Goal: Task Accomplishment & Management: Use online tool/utility

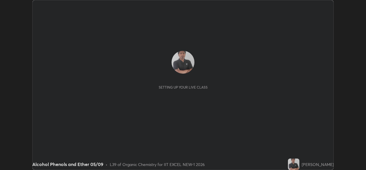
scroll to position [170, 366]
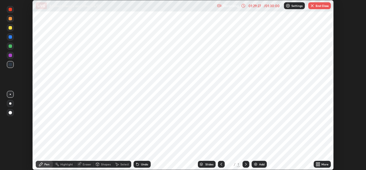
click at [319, 8] on button "End Class" at bounding box center [319, 5] width 23 height 7
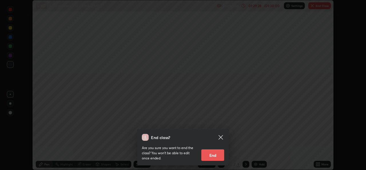
click at [216, 154] on button "End" at bounding box center [212, 154] width 23 height 11
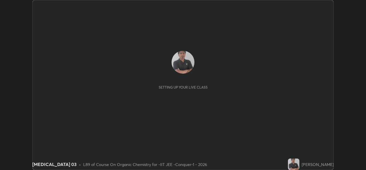
scroll to position [170, 366]
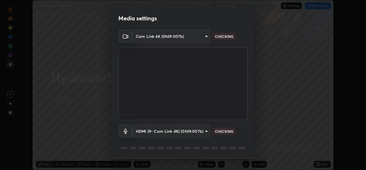
type input "162a4bef6d5de59660943d10e2777e2613c591b7fe343c7323db06c6e3c7e835"
click at [184, 134] on body "Erase all Hydrocarbon 03 Recording CLASS STARTS IN 4 MINS Settings START CLASS …" at bounding box center [183, 85] width 366 height 170
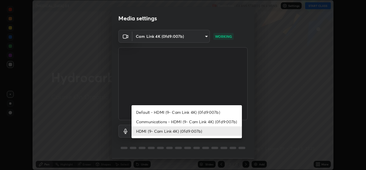
click at [174, 123] on li "Communications - HDMI (9- Cam Link 4K) (0fd9:007b)" at bounding box center [187, 121] width 110 height 9
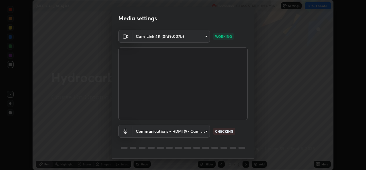
click at [172, 132] on li "HDMI (9- Cam Link 4K) (0fd9:007b)" at bounding box center [173, 130] width 83 height 5
type input "1d4febaa8ec43250a5abd803b4b9017d31c20cfa2482e27e93703920a67056a4"
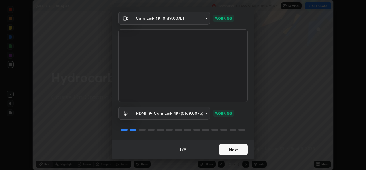
click at [230, 146] on button "Next" at bounding box center [233, 149] width 29 height 11
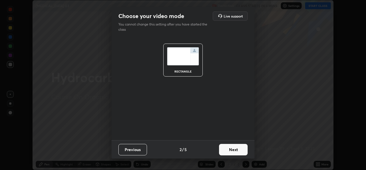
scroll to position [0, 0]
click at [236, 151] on button "Next" at bounding box center [233, 149] width 29 height 11
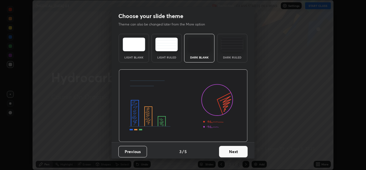
click at [238, 152] on button "Next" at bounding box center [233, 151] width 29 height 11
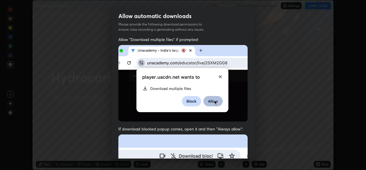
click at [248, 150] on div "Allow "Download multiple files" if prompted: If download blocked popup comes, o…" at bounding box center [183, 157] width 143 height 241
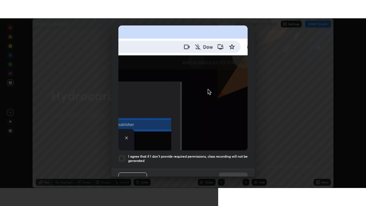
scroll to position [135, 0]
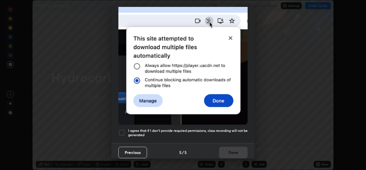
click at [120, 130] on div at bounding box center [121, 132] width 7 height 7
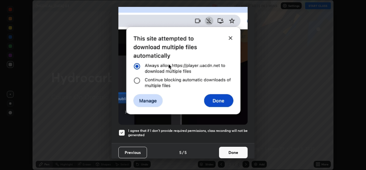
click at [229, 148] on button "Done" at bounding box center [233, 151] width 29 height 11
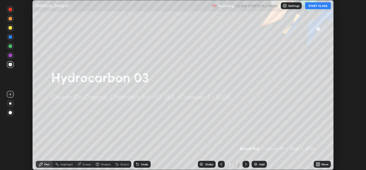
click at [318, 165] on icon at bounding box center [318, 164] width 1 height 1
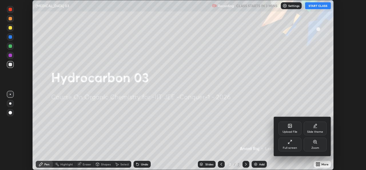
click at [289, 148] on div "Full screen" at bounding box center [290, 147] width 14 height 3
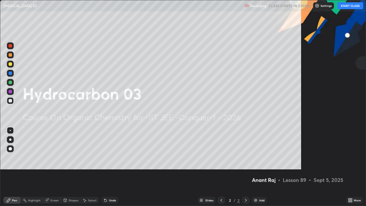
scroll to position [206, 366]
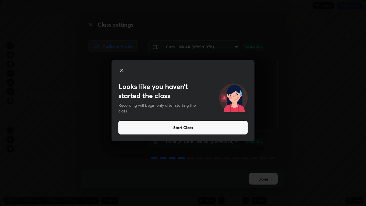
click at [218, 126] on button "Start Class" at bounding box center [182, 128] width 129 height 14
click at [212, 127] on button "Start Class" at bounding box center [182, 128] width 129 height 14
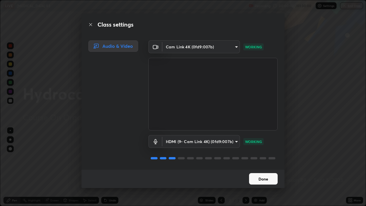
click at [262, 169] on button "Done" at bounding box center [263, 178] width 29 height 11
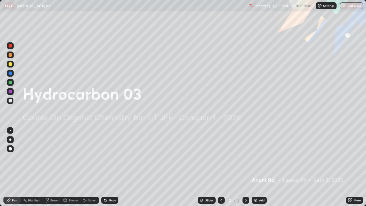
click at [14, 169] on div "Pen" at bounding box center [14, 200] width 5 height 3
click at [350, 169] on icon at bounding box center [349, 200] width 1 height 1
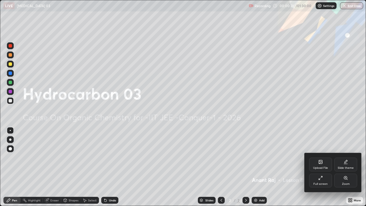
click at [318, 166] on div "Upload File" at bounding box center [320, 167] width 15 height 3
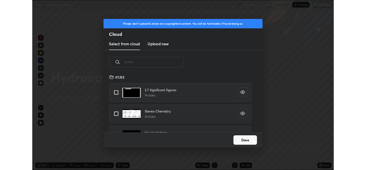
scroll to position [70, 184]
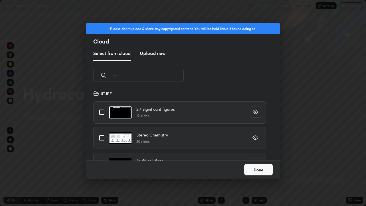
click at [154, 54] on h3 "Upload new" at bounding box center [153, 53] width 26 height 7
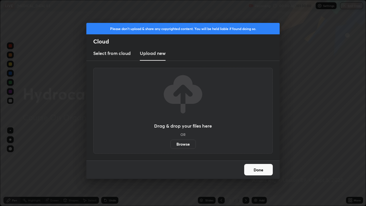
click at [183, 144] on label "Browse" at bounding box center [182, 144] width 25 height 9
click at [170, 144] on input "Browse" at bounding box center [170, 144] width 0 height 9
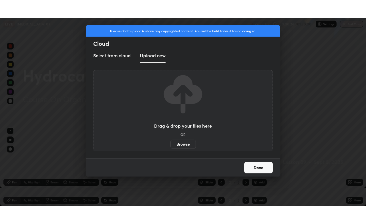
scroll to position [28427, 28231]
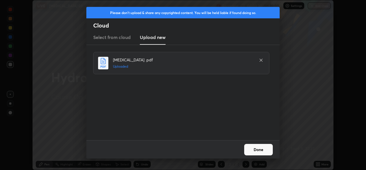
click at [264, 150] on button "Done" at bounding box center [258, 149] width 29 height 11
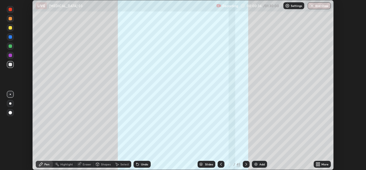
click at [316, 165] on icon at bounding box center [316, 164] width 1 height 1
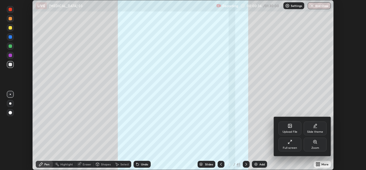
click at [294, 147] on div "Full screen" at bounding box center [290, 147] width 14 height 3
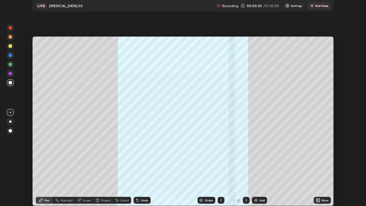
scroll to position [206, 366]
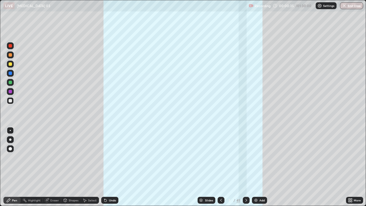
click at [238, 169] on div "45" at bounding box center [238, 200] width 4 height 5
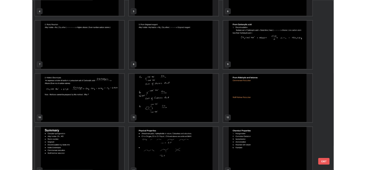
scroll to position [131, 0]
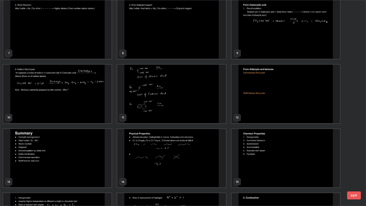
click at [90, 165] on img "grid" at bounding box center [57, 158] width 108 height 59
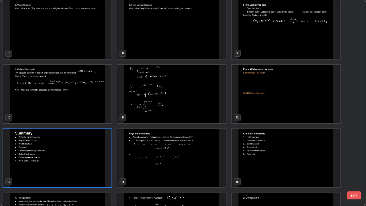
click at [88, 166] on img "grid" at bounding box center [57, 158] width 108 height 59
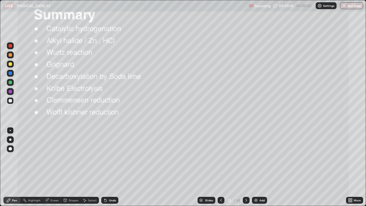
click at [86, 165] on img "grid" at bounding box center [57, 158] width 108 height 59
click at [82, 166] on img "grid" at bounding box center [57, 158] width 108 height 59
click at [79, 166] on img "grid" at bounding box center [57, 158] width 108 height 59
click at [12, 56] on div at bounding box center [10, 54] width 7 height 7
click at [245, 169] on icon at bounding box center [246, 200] width 5 height 5
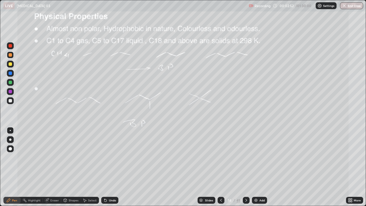
click at [10, 46] on div at bounding box center [10, 45] width 3 height 3
click at [12, 46] on div at bounding box center [10, 45] width 7 height 7
click at [13, 64] on div at bounding box center [10, 64] width 7 height 7
click at [13, 169] on div "Pen" at bounding box center [14, 200] width 5 height 3
click at [10, 101] on div at bounding box center [10, 100] width 3 height 3
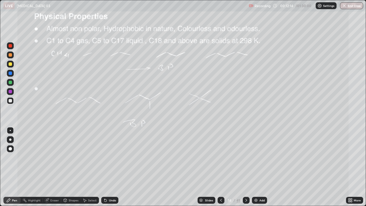
click at [246, 169] on icon at bounding box center [246, 200] width 5 height 5
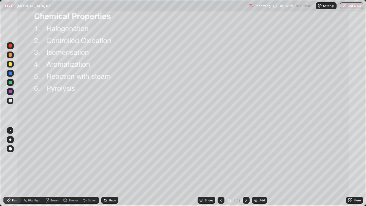
click at [13, 47] on div at bounding box center [10, 45] width 7 height 7
click at [105, 169] on icon at bounding box center [105, 200] width 2 height 2
click at [245, 169] on icon at bounding box center [246, 200] width 5 height 5
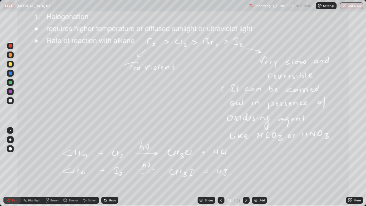
click at [12, 65] on div at bounding box center [10, 64] width 7 height 7
click at [16, 169] on div "Pen" at bounding box center [14, 200] width 5 height 3
click at [11, 100] on div at bounding box center [10, 100] width 3 height 3
click at [349, 169] on icon at bounding box center [349, 200] width 1 height 1
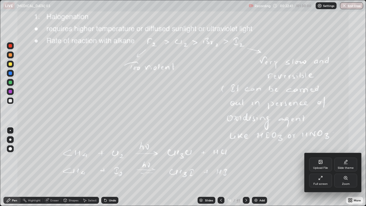
click at [321, 169] on icon at bounding box center [320, 178] width 5 height 5
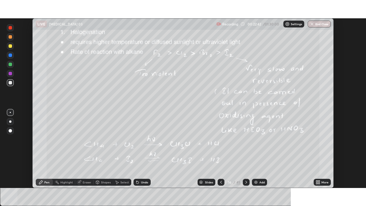
scroll to position [28427, 28231]
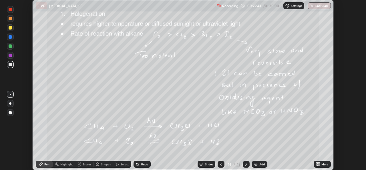
click at [316, 165] on icon at bounding box center [316, 164] width 1 height 1
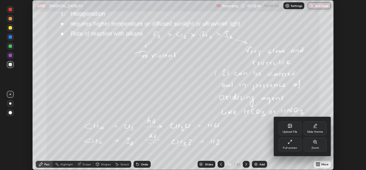
click at [291, 144] on div "Full screen" at bounding box center [290, 144] width 23 height 14
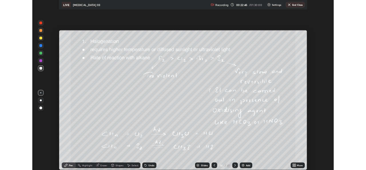
scroll to position [206, 366]
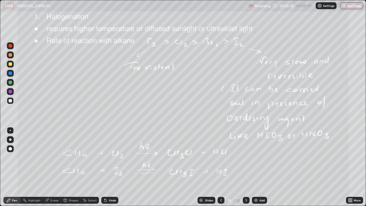
click at [349, 169] on icon at bounding box center [349, 198] width 1 height 1
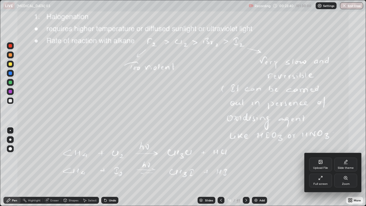
click at [319, 169] on icon at bounding box center [320, 178] width 5 height 5
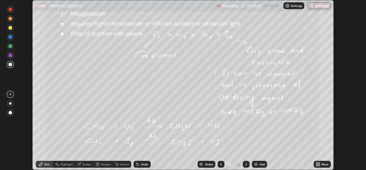
scroll to position [28427, 28231]
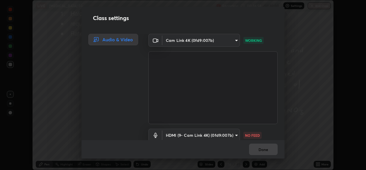
click at [215, 45] on body "Erase all LIVE Hydrocarbon 03 Recording 00:36:58 / 01:30:00 Settings End Class …" at bounding box center [183, 85] width 366 height 170
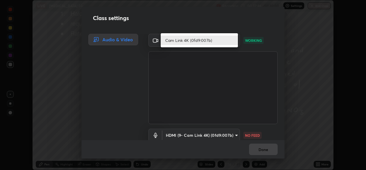
click at [216, 131] on div at bounding box center [183, 85] width 366 height 170
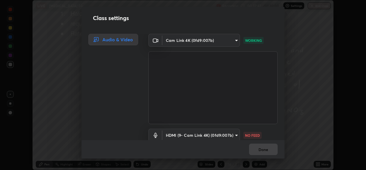
click at [215, 131] on body "Erase all LIVE Hydrocarbon 03 Recording 00:37:47 / 01:30:00 Settings End Class …" at bounding box center [183, 85] width 366 height 170
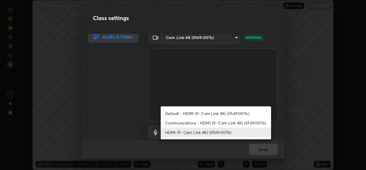
click at [215, 131] on li "HDMI (9- Cam Link 4K) (0fd9:007b)" at bounding box center [216, 131] width 110 height 9
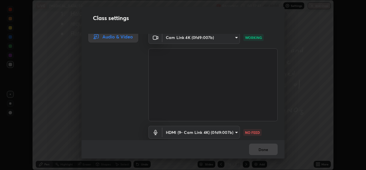
click at [215, 131] on body "Erase all LIVE Hydrocarbon 03 Recording 00:37:47 / 01:30:00 Settings End Class …" at bounding box center [183, 85] width 366 height 170
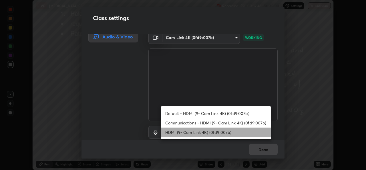
click at [214, 132] on li "HDMI (9- Cam Link 4K) (0fd9:007b)" at bounding box center [216, 131] width 110 height 9
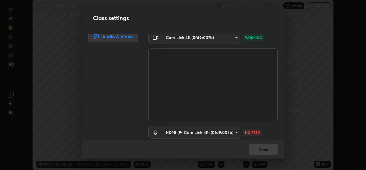
click at [214, 132] on body "Erase all LIVE Hydrocarbon 03 Recording 00:37:48 / 01:30:00 Settings End Class …" at bounding box center [183, 85] width 366 height 170
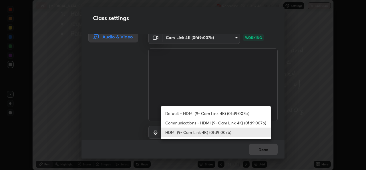
click at [214, 132] on li "HDMI (9- Cam Link 4K) (0fd9:007b)" at bounding box center [216, 131] width 110 height 9
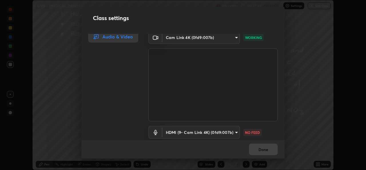
click at [214, 132] on li "HDMI (9- Cam Link 4K) (0fd9:007b)" at bounding box center [202, 131] width 83 height 5
click at [214, 132] on body "Erase all LIVE Hydrocarbon 03 Recording 00:37:49 / 01:30:00 Settings End Class …" at bounding box center [183, 85] width 366 height 170
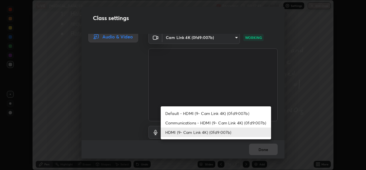
click at [214, 132] on li "HDMI (9- Cam Link 4K) (0fd9:007b)" at bounding box center [216, 131] width 110 height 9
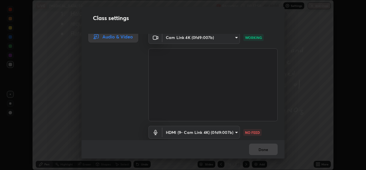
click at [204, 24] on div "Class settings" at bounding box center [183, 18] width 203 height 22
click at [248, 11] on div "Class settings" at bounding box center [183, 18] width 203 height 22
click at [247, 15] on div "Class settings" at bounding box center [183, 18] width 203 height 22
click at [241, 28] on div "Class settings" at bounding box center [183, 18] width 203 height 22
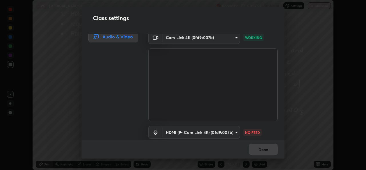
click at [220, 124] on div "HDMI (9- Cam Link 4K) (0fd9:007b) 1d4febaa8ec43250a5abd803b4b9017d31c20cfa2482e…" at bounding box center [212, 140] width 129 height 38
click at [251, 21] on div "Class settings" at bounding box center [183, 18] width 203 height 22
click at [175, 37] on body "Erase all LIVE Hydrocarbon 03 Recording 00:38:16 / 01:30:00 Settings End Class …" at bounding box center [183, 85] width 366 height 170
